Goal: Task Accomplishment & Management: Manage account settings

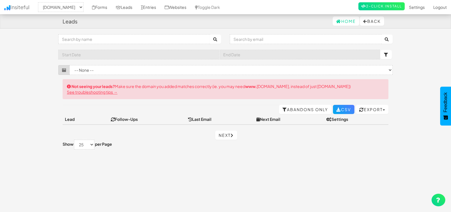
select select "1505"
click at [121, 7] on link "Leads" at bounding box center [123, 7] width 25 height 14
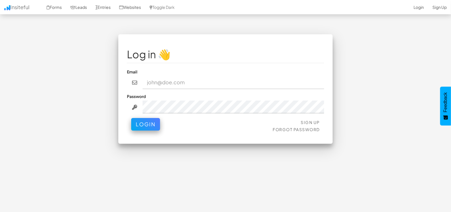
type input "[EMAIL_ADDRESS][DOMAIN_NAME]"
click at [147, 127] on button "Login" at bounding box center [145, 124] width 29 height 13
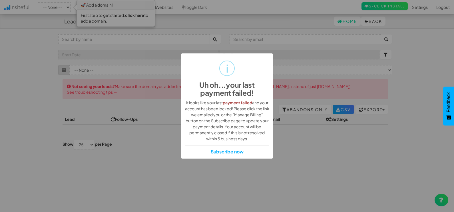
click at [34, 35] on div "i Uh oh...your last payment failed! × It looks like your last payment failed an…" at bounding box center [227, 106] width 454 height 212
click at [46, 25] on div "i Uh oh...your last payment failed! × It looks like your last payment failed an…" at bounding box center [227, 106] width 454 height 212
click at [334, 161] on div "i Uh oh...your last payment failed! × It looks like your last payment failed an…" at bounding box center [227, 106] width 454 height 212
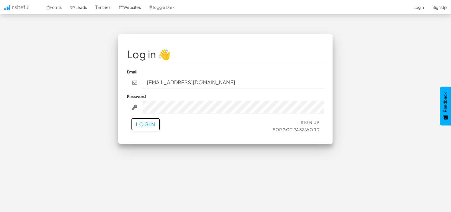
click at [141, 124] on button "Login" at bounding box center [145, 124] width 29 height 13
